Goal: Use online tool/utility: Utilize a website feature to perform a specific function

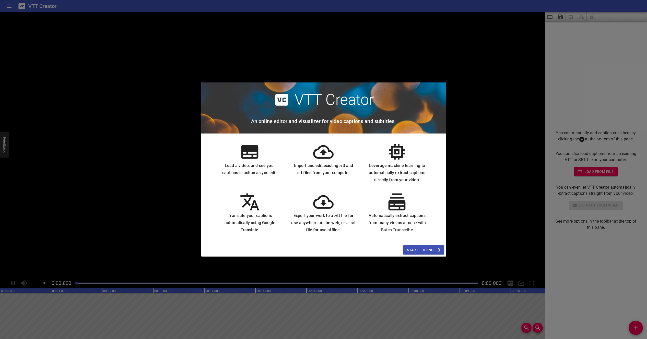
click at [416, 246] on button "Start Editing" at bounding box center [423, 250] width 41 height 9
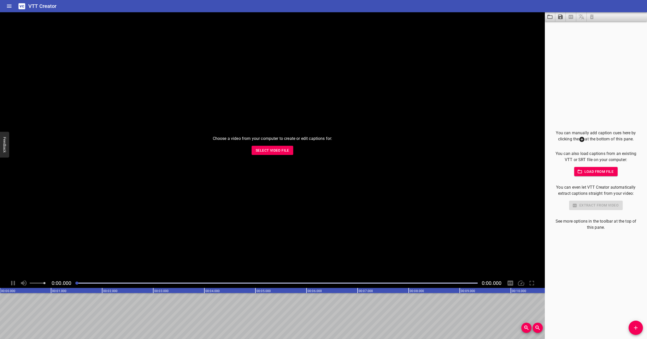
click at [261, 156] on div "Choose a video from your computer to create or edit captions for: Select Video …" at bounding box center [272, 145] width 545 height 266
click at [261, 154] on button "Select Video File" at bounding box center [273, 150] width 42 height 9
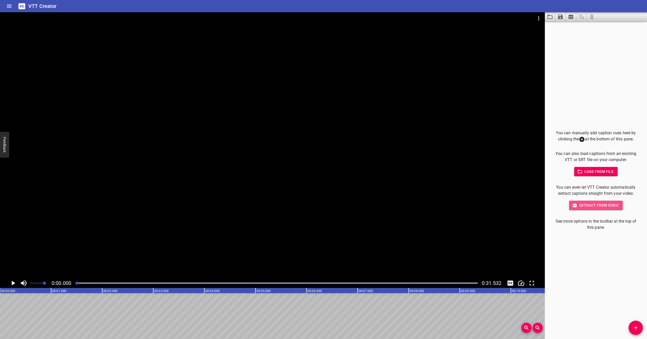
click at [582, 206] on span "Extract from video" at bounding box center [595, 205] width 45 height 6
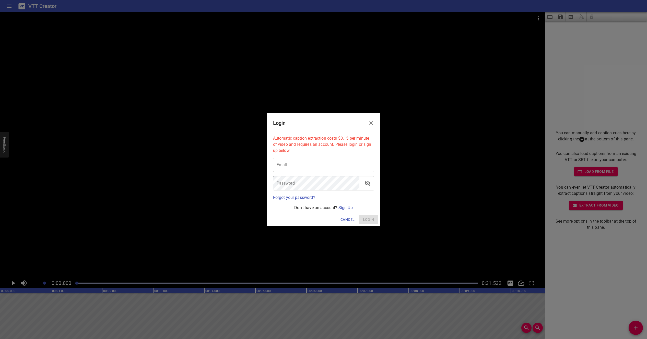
click at [371, 122] on icon "Close" at bounding box center [371, 123] width 6 height 6
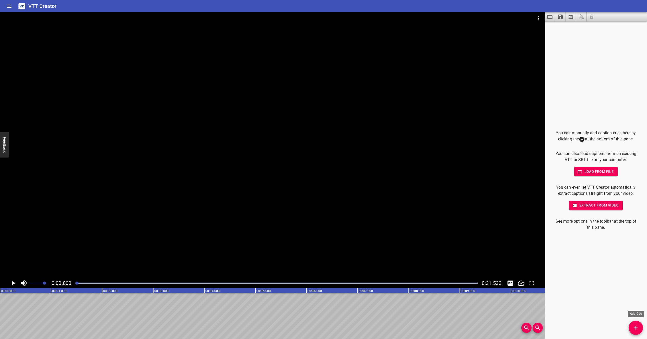
click at [637, 325] on icon "Add Cue" at bounding box center [636, 328] width 6 height 6
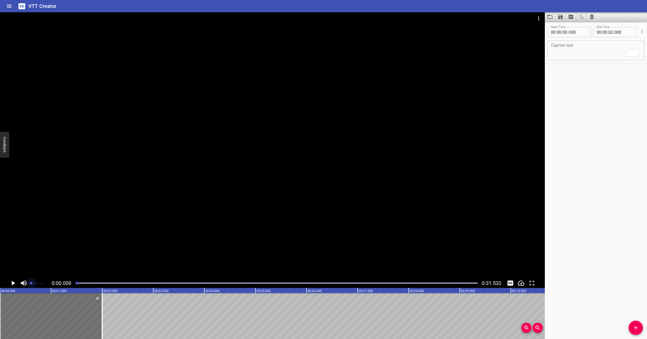
drag, startPoint x: 40, startPoint y: 283, endPoint x: 14, endPoint y: 284, distance: 25.3
click at [31, 284] on span "Set video volume" at bounding box center [31, 283] width 3 height 3
click at [14, 284] on icon "Play/Pause" at bounding box center [13, 284] width 8 height 8
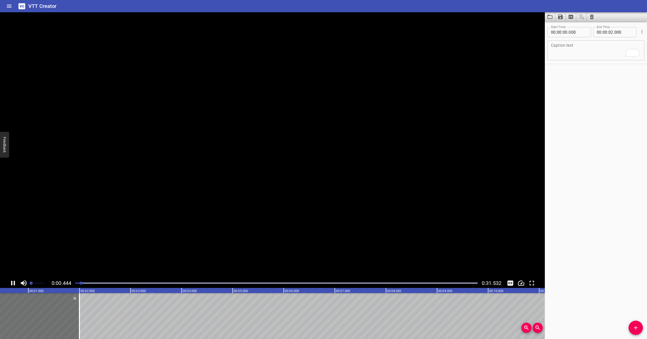
click at [14, 284] on icon "Play/Pause" at bounding box center [13, 283] width 4 height 5
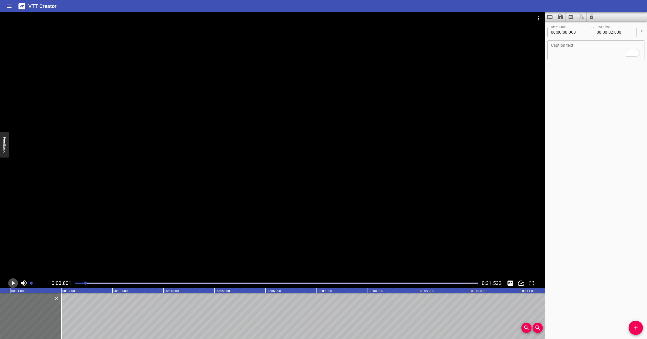
click at [14, 284] on icon "Play/Pause" at bounding box center [13, 284] width 8 height 8
click at [14, 284] on icon "Play/Pause" at bounding box center [13, 283] width 4 height 5
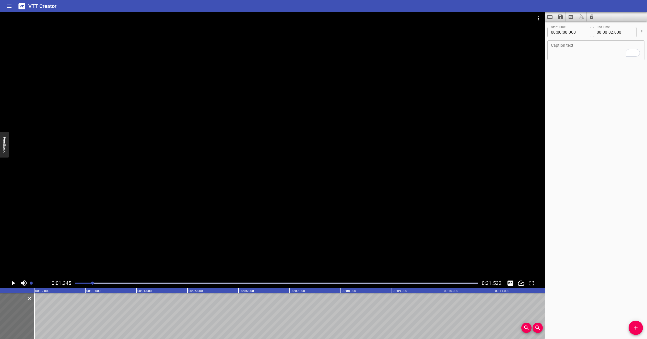
scroll to position [0, 69]
drag, startPoint x: 84, startPoint y: 284, endPoint x: 89, endPoint y: 285, distance: 5.1
click at [70, 286] on div "0:01.345 0:31.532" at bounding box center [272, 284] width 545 height 10
drag, startPoint x: 90, startPoint y: 284, endPoint x: 65, endPoint y: 284, distance: 25.3
click at [65, 284] on div "0:01.345 0:31.532" at bounding box center [272, 284] width 545 height 10
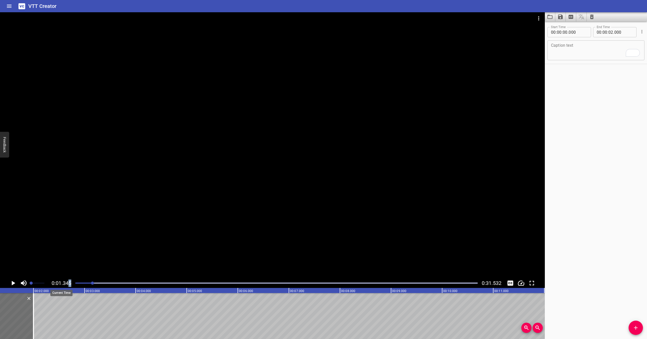
drag, startPoint x: 87, startPoint y: 282, endPoint x: 67, endPoint y: 284, distance: 20.0
click at [67, 284] on div "0:01.345 0:31.532" at bounding box center [272, 284] width 545 height 10
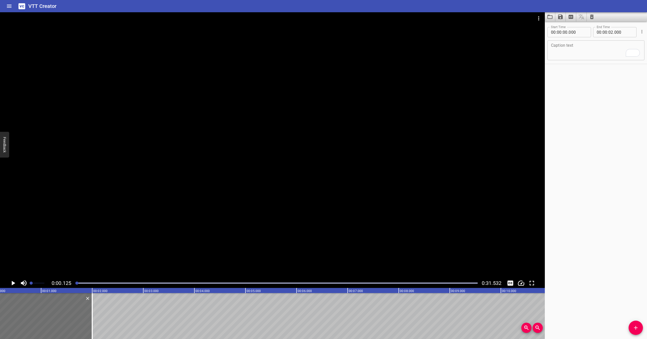
scroll to position [0, 6]
click at [13, 284] on icon "Play/Pause" at bounding box center [14, 283] width 4 height 5
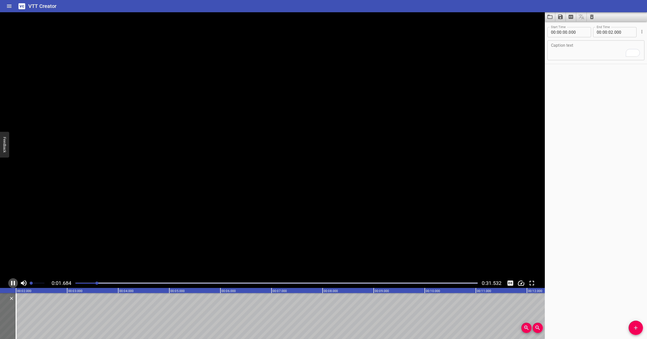
click at [13, 284] on icon "Play/Pause" at bounding box center [13, 284] width 8 height 8
drag, startPoint x: 93, startPoint y: 284, endPoint x: 73, endPoint y: 283, distance: 20.4
click at [73, 283] on div at bounding box center [276, 283] width 409 height 7
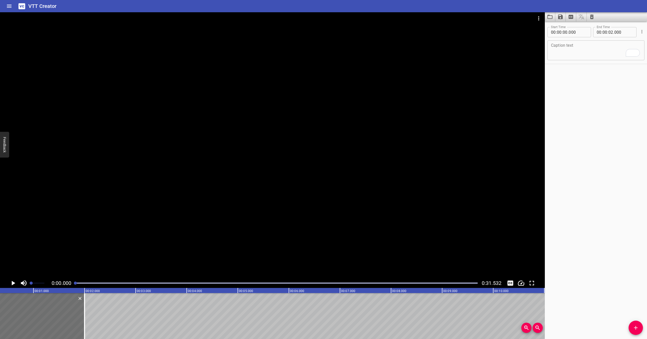
scroll to position [0, 0]
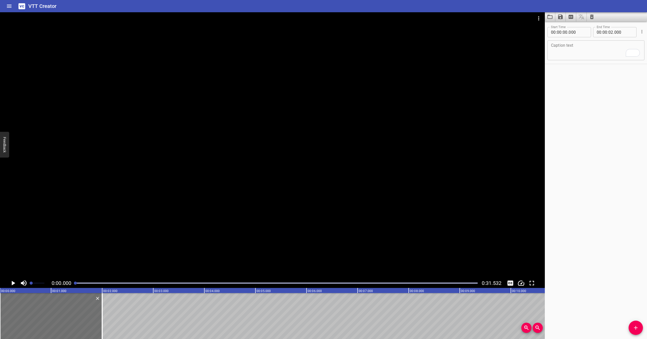
click at [568, 49] on textarea "To enrich screen reader interactions, please activate Accessibility in Grammarl…" at bounding box center [596, 50] width 90 height 15
type textarea "I chose to become a physician"
click at [640, 327] on span "Add Cue" at bounding box center [636, 328] width 14 height 6
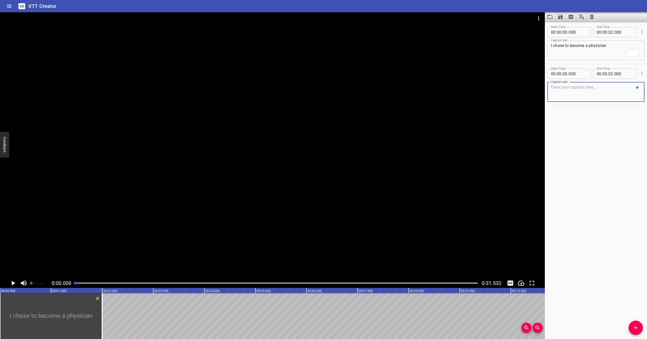
click at [13, 283] on icon "Play/Pause" at bounding box center [14, 283] width 4 height 5
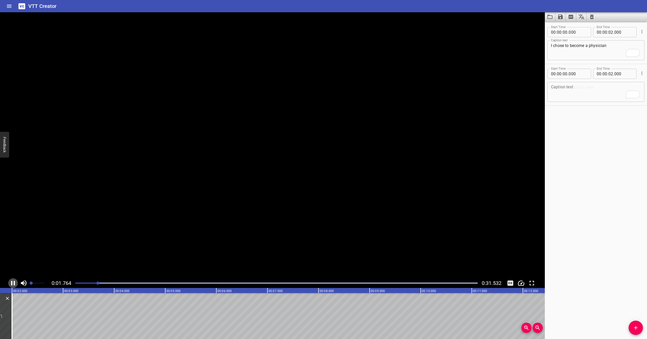
click at [13, 283] on icon "Play/Pause" at bounding box center [13, 284] width 8 height 8
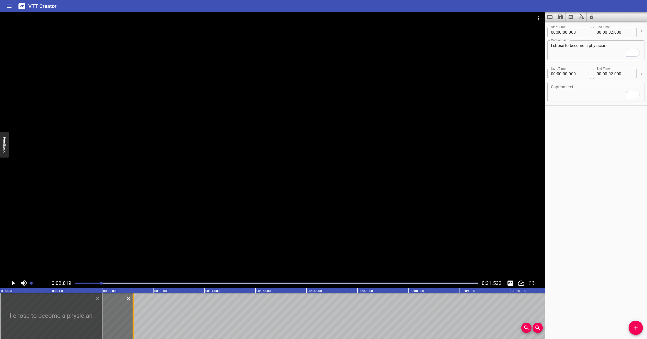
drag, startPoint x: 103, startPoint y: 307, endPoint x: 134, endPoint y: 309, distance: 31.0
click at [134, 309] on div at bounding box center [133, 316] width 5 height 46
type input "605"
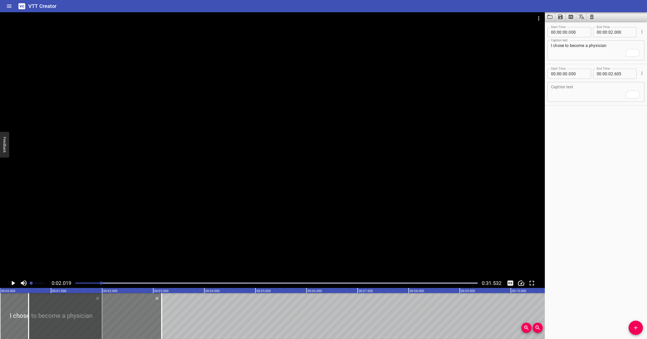
drag, startPoint x: 101, startPoint y: 305, endPoint x: 130, endPoint y: 306, distance: 28.6
click at [130, 306] on div at bounding box center [95, 316] width 133 height 46
type input "560"
type input "03"
type input "165"
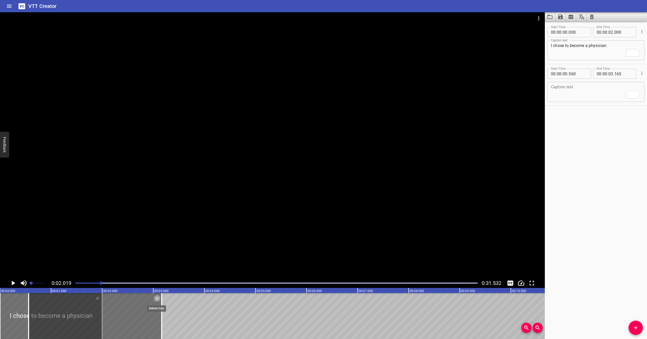
click at [155, 299] on icon "Delete" at bounding box center [157, 298] width 5 height 5
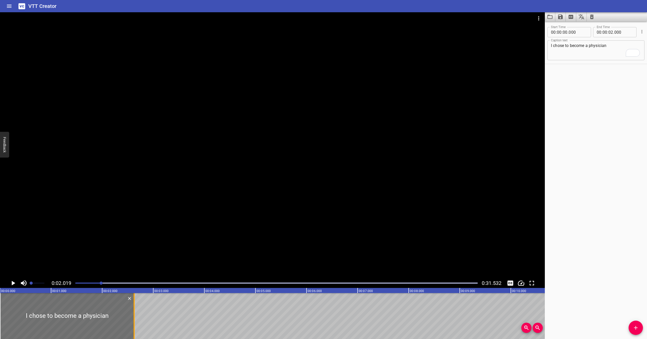
drag, startPoint x: 101, startPoint y: 311, endPoint x: 132, endPoint y: 311, distance: 31.4
click at [132, 311] on div at bounding box center [134, 316] width 5 height 46
type input "615"
click at [11, 284] on icon "Play/Pause" at bounding box center [13, 284] width 8 height 8
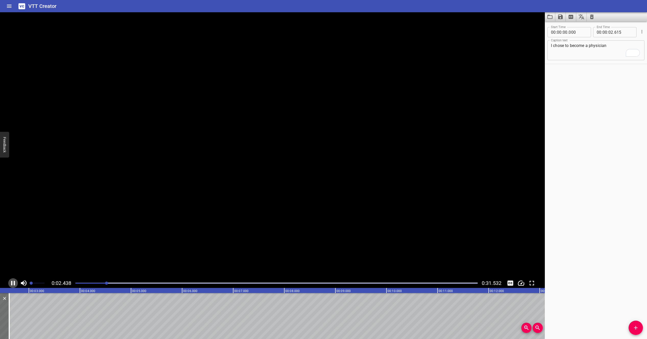
click at [11, 283] on icon "Play/Pause" at bounding box center [13, 283] width 4 height 5
click at [11, 283] on icon "Play/Pause" at bounding box center [13, 284] width 8 height 8
click at [11, 284] on icon "Play/Pause" at bounding box center [13, 283] width 4 height 5
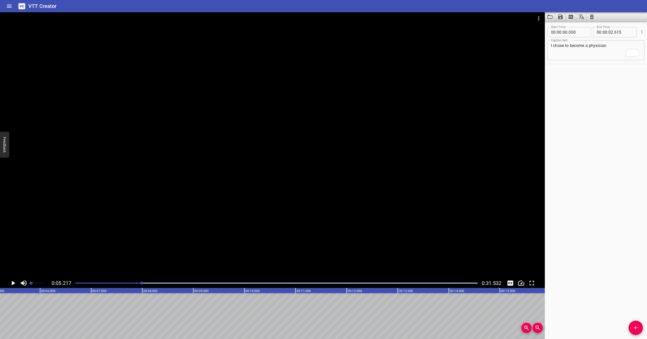
click at [104, 284] on div at bounding box center [276, 283] width 409 height 7
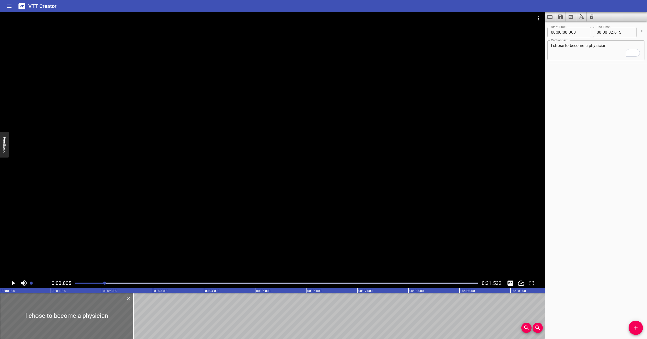
click at [105, 284] on div at bounding box center [104, 283] width 3 height 3
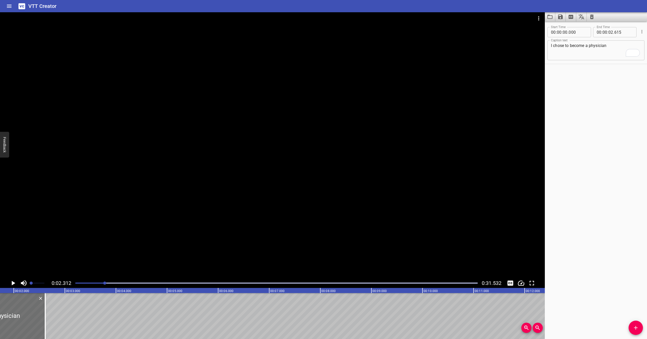
scroll to position [0, 118]
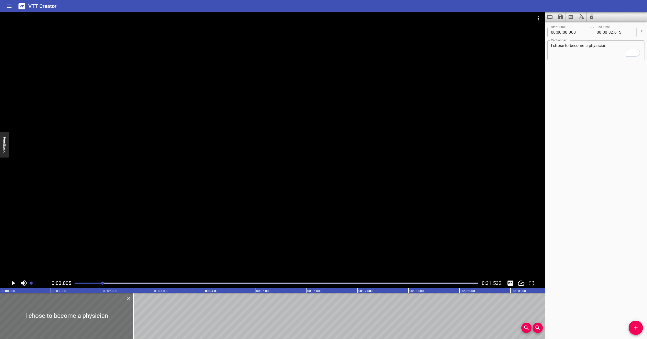
click at [103, 283] on div at bounding box center [102, 283] width 3 height 3
drag, startPoint x: 103, startPoint y: 283, endPoint x: 91, endPoint y: 284, distance: 11.5
click at [91, 284] on div at bounding box center [90, 283] width 3 height 3
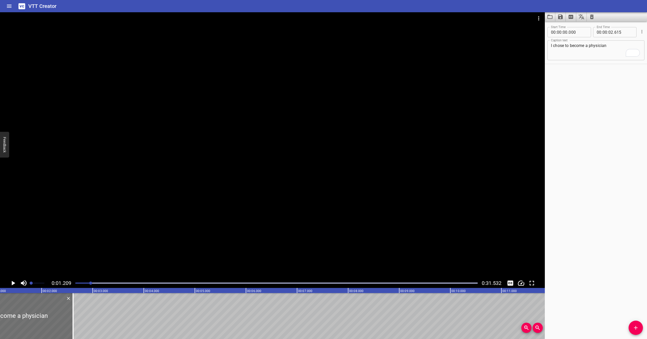
scroll to position [0, 62]
click at [11, 282] on icon "Play/Pause" at bounding box center [13, 284] width 8 height 8
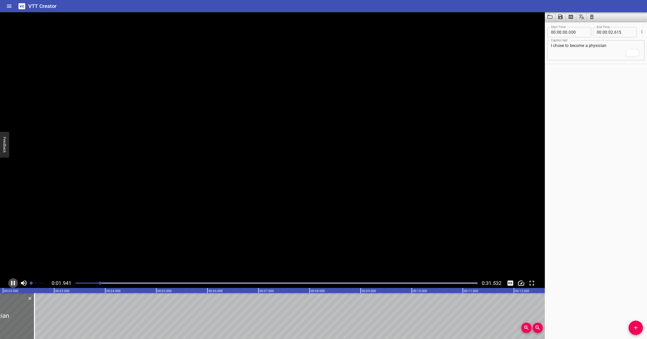
click at [11, 282] on icon "Play/Pause" at bounding box center [13, 283] width 4 height 5
drag, startPoint x: 637, startPoint y: 329, endPoint x: 632, endPoint y: 320, distance: 10.8
click at [637, 329] on icon "Add Cue" at bounding box center [636, 328] width 6 height 6
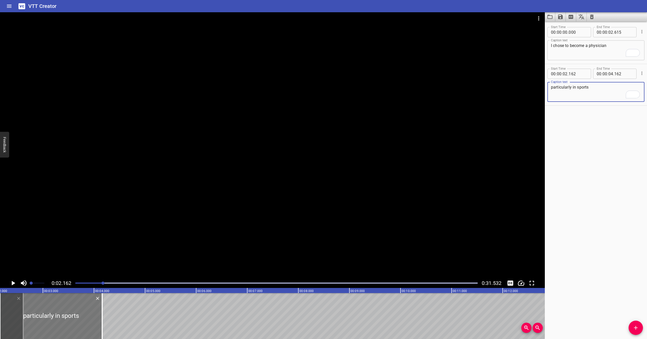
type textarea "particularly in sports"
drag, startPoint x: 49, startPoint y: 320, endPoint x: 72, endPoint y: 319, distance: 23.3
click at [72, 319] on div at bounding box center [74, 316] width 102 height 46
type input "617"
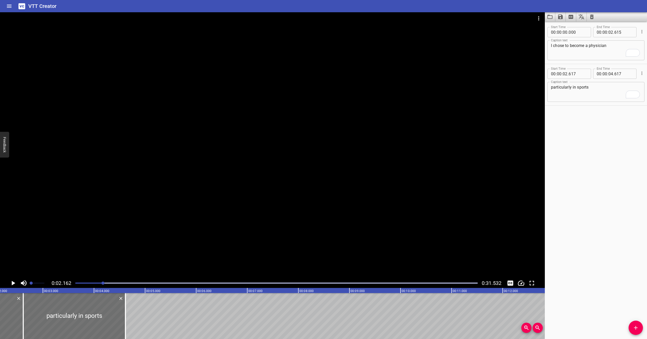
click at [11, 281] on icon "Play/Pause" at bounding box center [13, 284] width 8 height 8
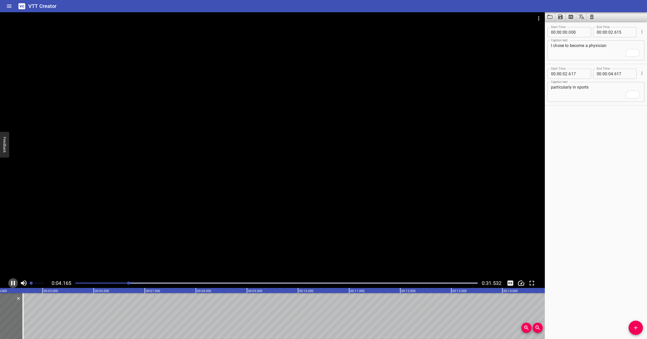
click at [11, 281] on icon "Play/Pause" at bounding box center [13, 283] width 4 height 5
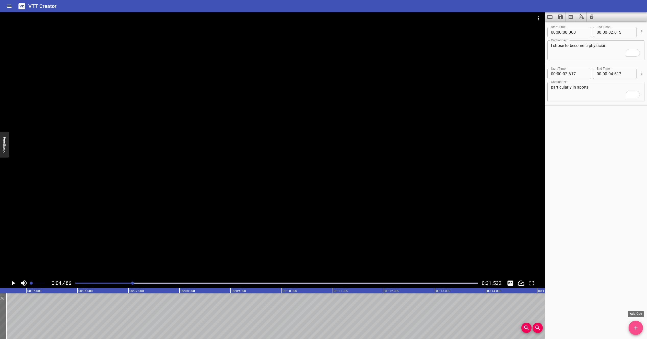
click at [634, 329] on icon "Add Cue" at bounding box center [636, 328] width 6 height 6
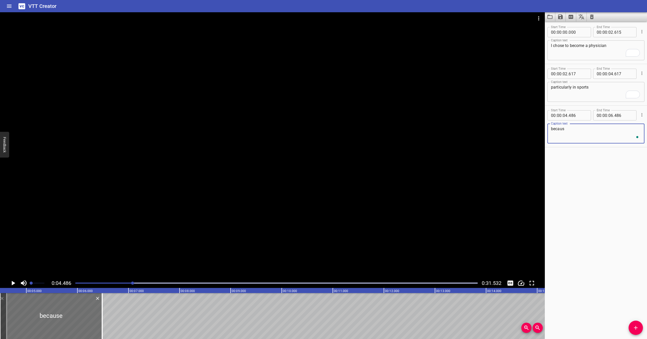
type textarea "becaus"
click at [599, 85] on textarea "particularly in sports" at bounding box center [596, 92] width 90 height 15
type textarea "particularly in sports because"
drag, startPoint x: 583, startPoint y: 131, endPoint x: 502, endPoint y: 127, distance: 81.1
click at [502, 127] on main "0:04.486 0:31.532 00:00.000 00:01.000 00:02.000 00:03.000 00:04.000 00:05.000 0…" at bounding box center [323, 175] width 647 height 327
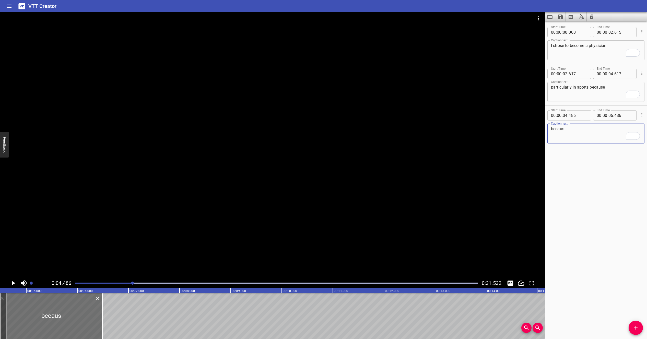
click at [11, 283] on icon "Play/Pause" at bounding box center [13, 284] width 8 height 8
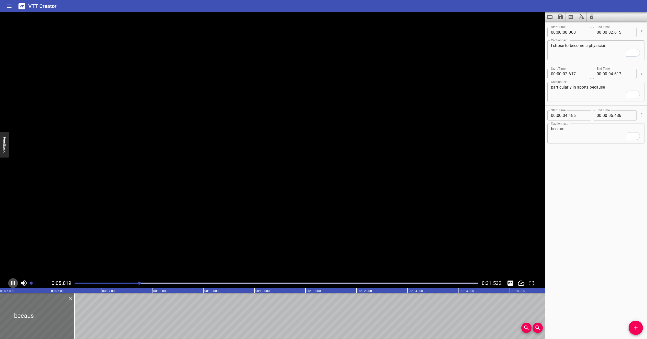
click at [11, 283] on icon "Play/Pause" at bounding box center [13, 283] width 4 height 5
drag, startPoint x: 568, startPoint y: 132, endPoint x: 537, endPoint y: 130, distance: 30.5
click at [537, 130] on main "0:05.193 0:31.532 00:00.000 00:01.000 00:02.000 00:03.000 00:04.000 00:05.000 0…" at bounding box center [323, 175] width 647 height 327
click at [13, 283] on icon "Play/Pause" at bounding box center [14, 283] width 4 height 5
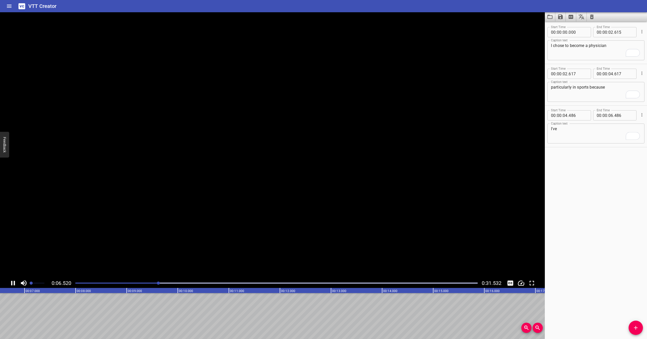
click at [13, 283] on icon "Play/Pause" at bounding box center [13, 284] width 8 height 8
click at [581, 137] on textarea "I've" at bounding box center [596, 133] width 90 height 15
type textarea "I've been an athlete my entire life."
click at [13, 282] on icon "Play/Pause" at bounding box center [14, 283] width 4 height 5
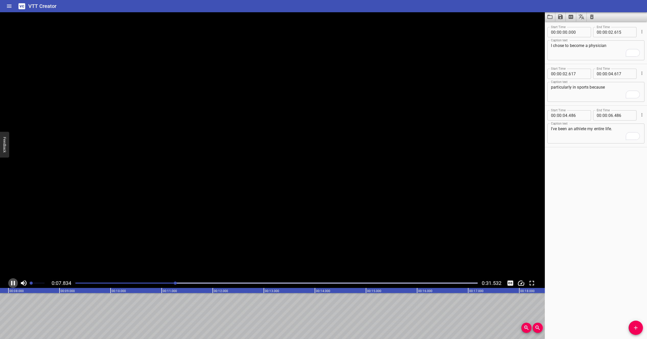
click at [13, 282] on icon "Play/Pause" at bounding box center [13, 284] width 8 height 8
click at [631, 326] on span "Add Cue" at bounding box center [636, 328] width 14 height 6
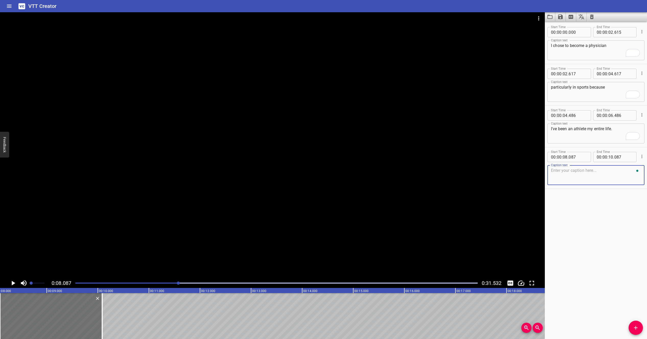
click at [607, 174] on textarea "To enrich screen reader interactions, please activate Accessibility in Grammarl…" at bounding box center [596, 175] width 90 height 15
type textarea "I was on my high school swim team"
click at [14, 285] on icon "Play/Pause" at bounding box center [13, 284] width 8 height 8
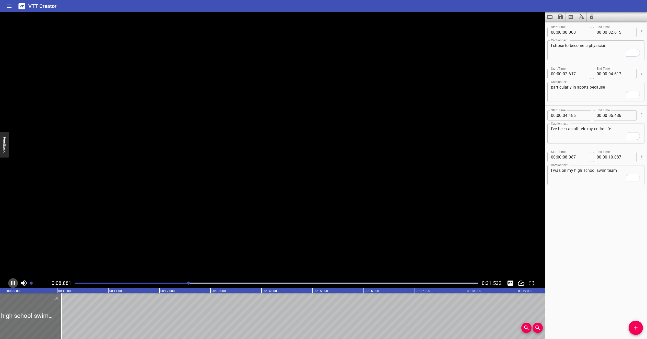
click at [14, 285] on icon "Play/Pause" at bounding box center [13, 284] width 8 height 8
drag, startPoint x: 45, startPoint y: 316, endPoint x: 70, endPoint y: 315, distance: 24.0
click at [70, 315] on div at bounding box center [69, 316] width 1 height 46
type input "557"
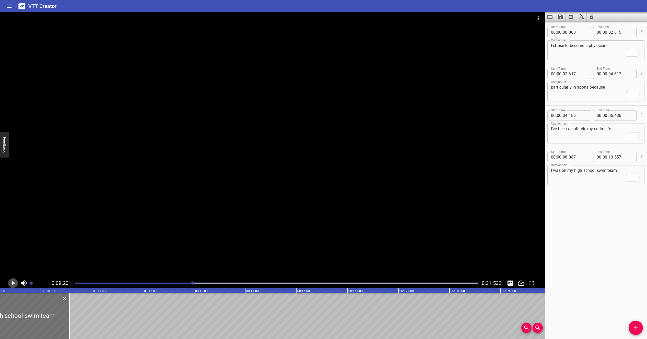
click at [11, 283] on icon "Play/Pause" at bounding box center [13, 284] width 8 height 8
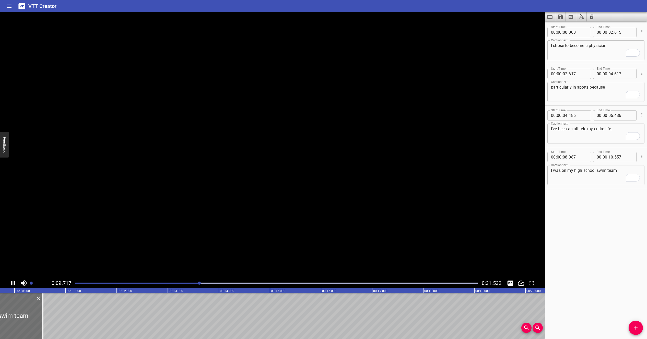
click at [11, 283] on icon "Play/Pause" at bounding box center [13, 284] width 8 height 8
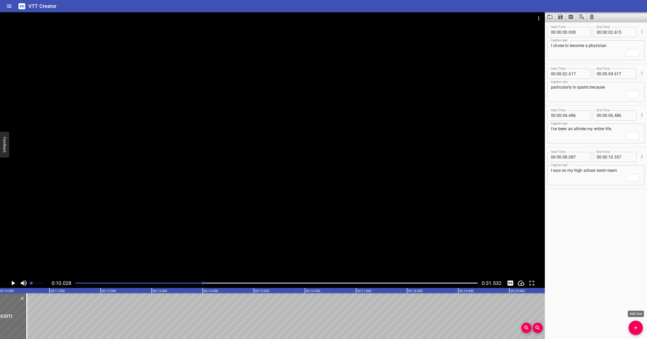
click at [635, 329] on icon "Add Cue" at bounding box center [636, 328] width 6 height 6
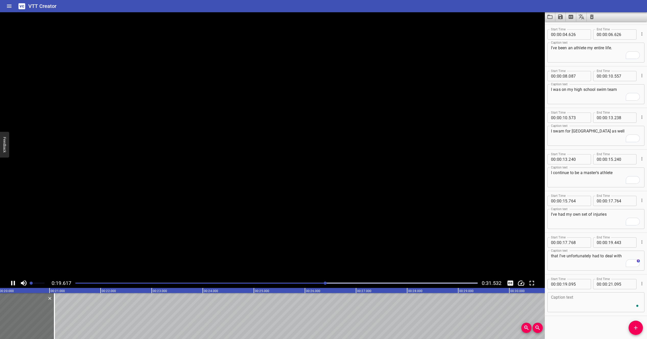
click at [11, 283] on icon "Play/Pause" at bounding box center [13, 283] width 4 height 5
drag, startPoint x: 22, startPoint y: 317, endPoint x: 50, endPoint y: 317, distance: 27.6
click at [50, 317] on div at bounding box center [19, 316] width 102 height 46
type input "635"
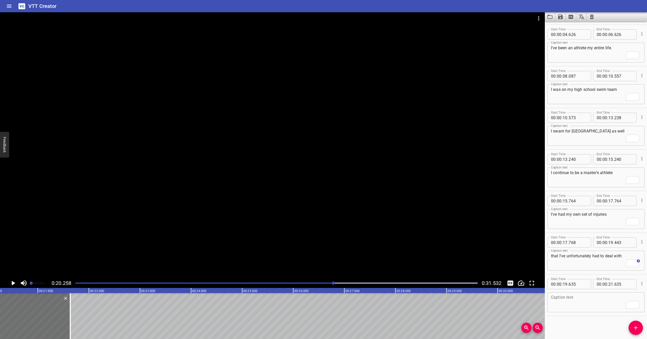
click at [568, 309] on textarea "To enrich screen reader interactions, please activate Accessibility in Grammarl…" at bounding box center [596, 302] width 90 height 15
type textarea "and folks in the medical field"
click at [15, 283] on icon "Play/Pause" at bounding box center [13, 284] width 8 height 8
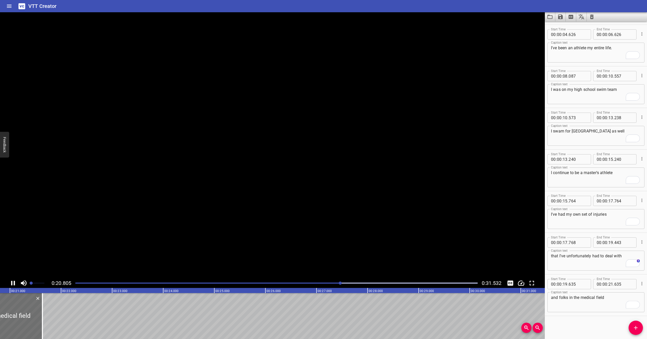
click at [15, 283] on icon "Play/Pause" at bounding box center [13, 284] width 8 height 8
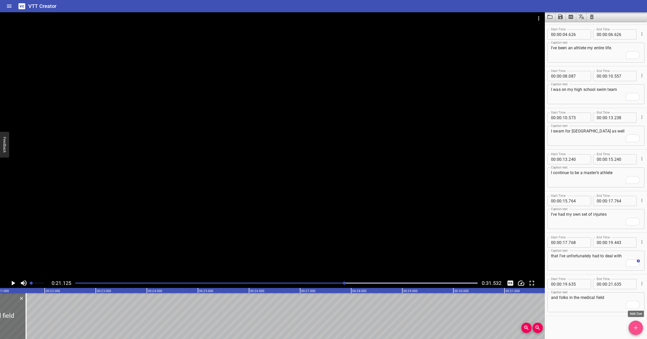
click at [640, 326] on span "Add Cue" at bounding box center [636, 328] width 14 height 6
